Goal: Find specific fact: Find specific fact

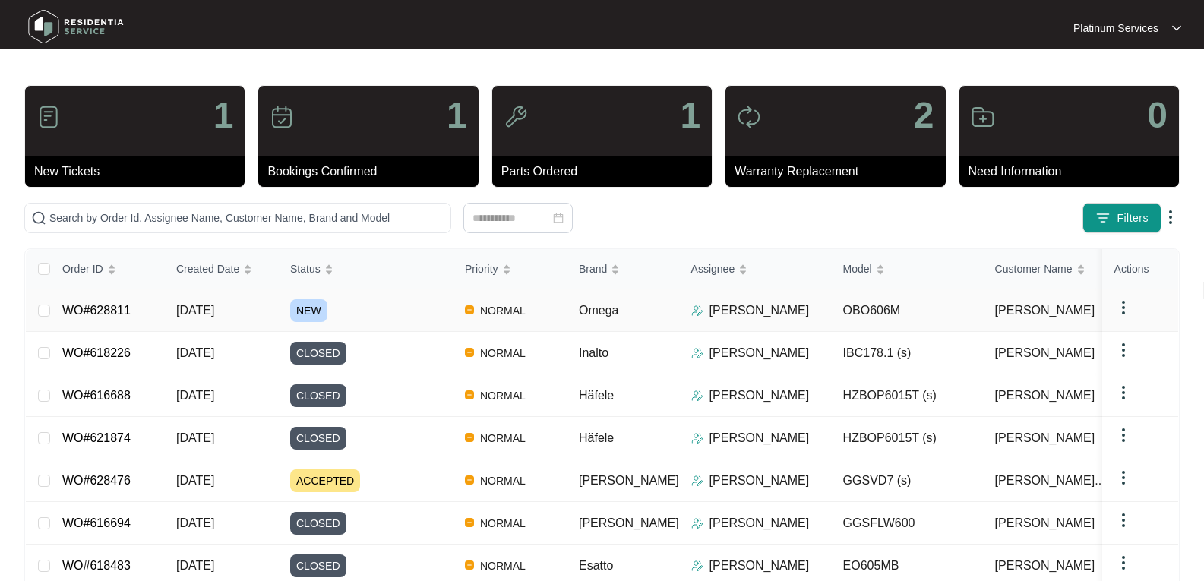
click at [198, 304] on span "[DATE]" at bounding box center [195, 310] width 38 height 13
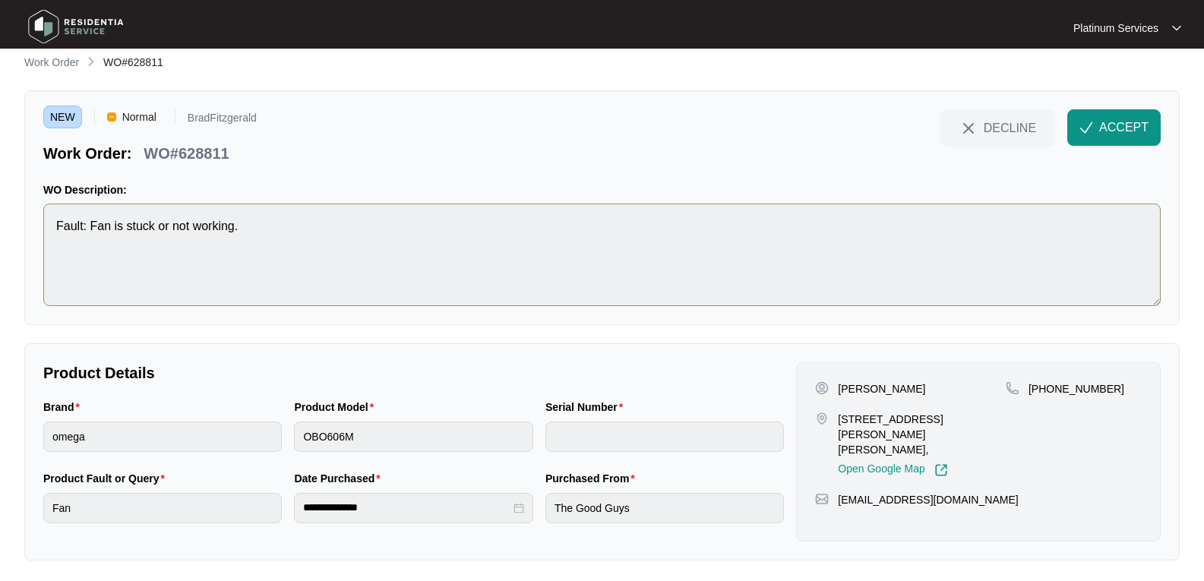
scroll to position [17, 0]
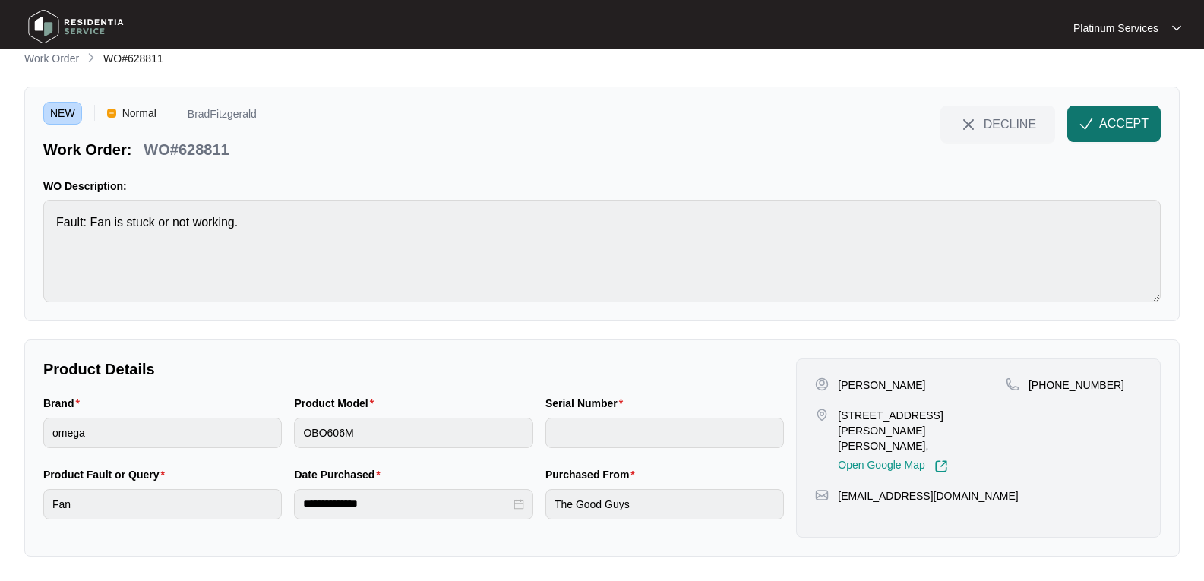
click at [1115, 131] on span "ACCEPT" at bounding box center [1124, 124] width 49 height 18
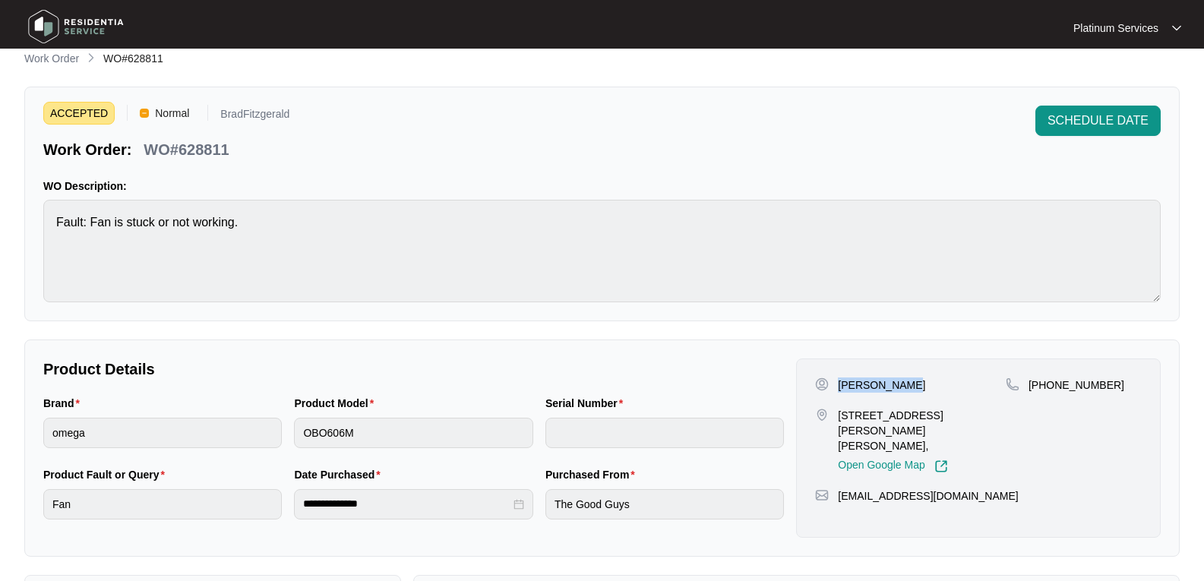
drag, startPoint x: 914, startPoint y: 381, endPoint x: 834, endPoint y: 385, distance: 79.9
click at [834, 385] on div "[PERSON_NAME]" at bounding box center [910, 385] width 191 height 15
click at [933, 384] on div "[PERSON_NAME]" at bounding box center [910, 385] width 191 height 15
drag, startPoint x: 919, startPoint y: 382, endPoint x: 833, endPoint y: 387, distance: 86.0
click at [833, 387] on div "[PERSON_NAME]" at bounding box center [910, 385] width 191 height 15
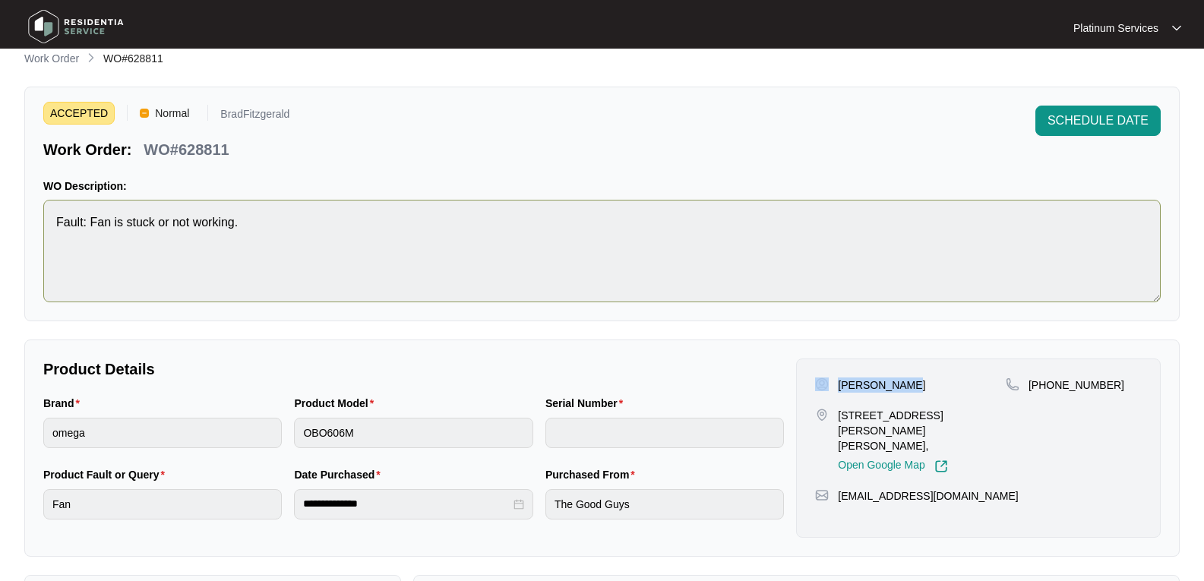
copy div "[PERSON_NAME]"
drag, startPoint x: 883, startPoint y: 431, endPoint x: 837, endPoint y: 421, distance: 46.7
click at [837, 421] on div "[STREET_ADDRESS][PERSON_NAME][PERSON_NAME], Open Google Map" at bounding box center [910, 440] width 191 height 65
copy p "[STREET_ADDRESS][PERSON_NAME][PERSON_NAME],"
drag, startPoint x: 999, startPoint y: 480, endPoint x: 831, endPoint y: 483, distance: 168.0
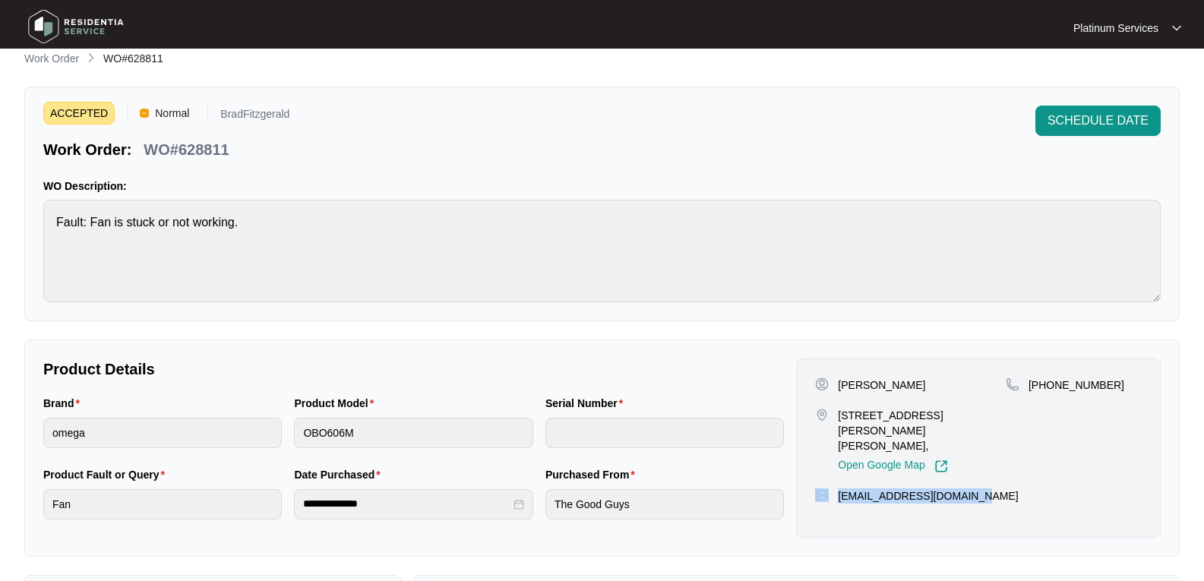
click at [831, 489] on div "[EMAIL_ADDRESS][DOMAIN_NAME]" at bounding box center [978, 496] width 327 height 15
copy div "[EMAIL_ADDRESS][DOMAIN_NAME]"
drag, startPoint x: 1108, startPoint y: 387, endPoint x: 1026, endPoint y: 392, distance: 82.2
click at [1026, 392] on div "[PHONE_NUMBER]" at bounding box center [1074, 385] width 136 height 15
copy p "[PHONE_NUMBER]"
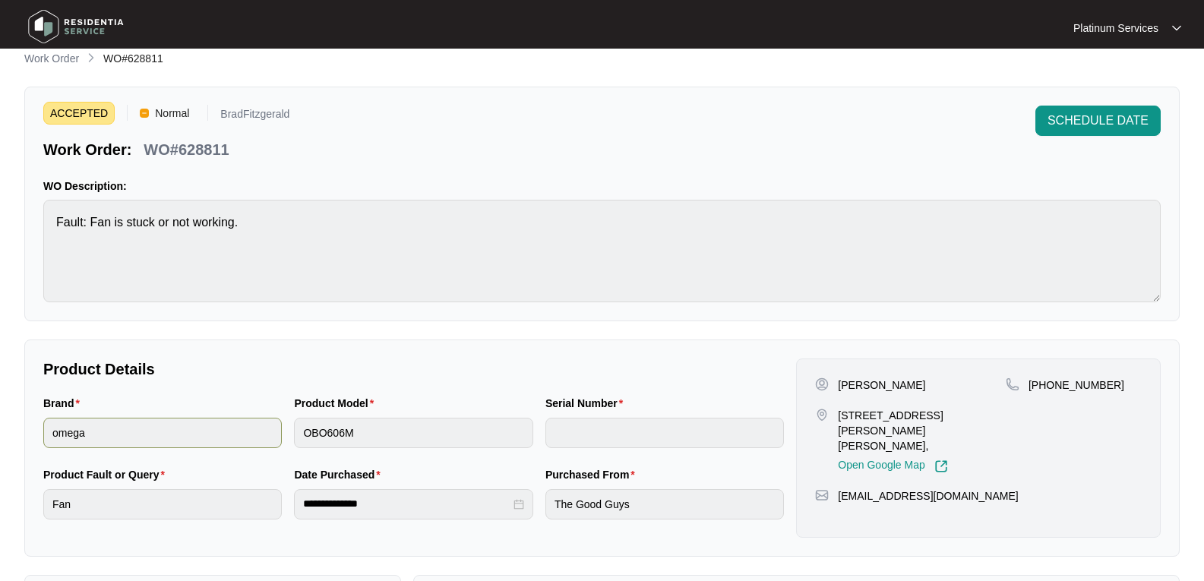
click at [258, 435] on div "Brand omega Product Model OBO606M Serial Number" at bounding box center [413, 430] width 753 height 71
click at [24, 229] on div "ACCEPTED Normal BradFitzgerald Work Order: WO#628811 SCHEDULE DATE WO Descripti…" at bounding box center [602, 204] width 1156 height 235
click at [213, 143] on p "WO#628811" at bounding box center [186, 149] width 85 height 21
copy p "628811"
